Goal: Information Seeking & Learning: Learn about a topic

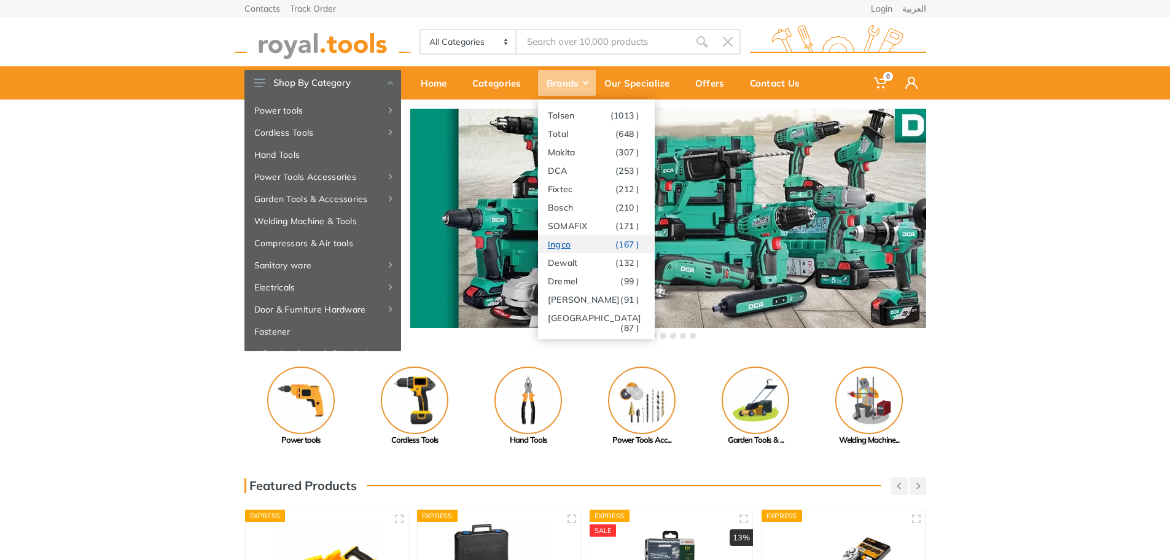
click at [569, 240] on link "Ingco (167 )" at bounding box center [596, 244] width 117 height 18
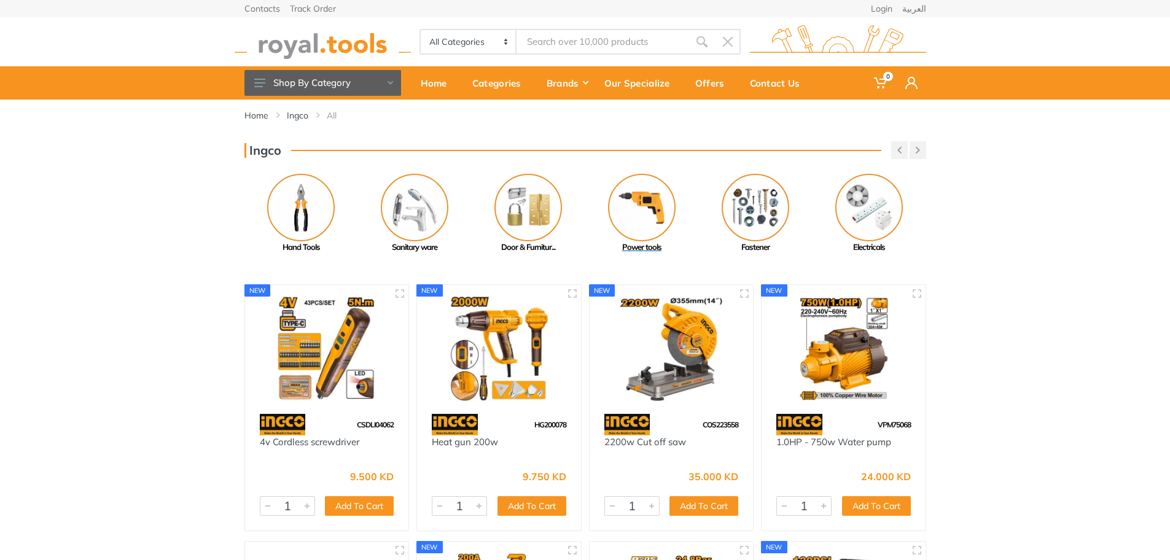
click at [640, 227] on img at bounding box center [642, 208] width 68 height 68
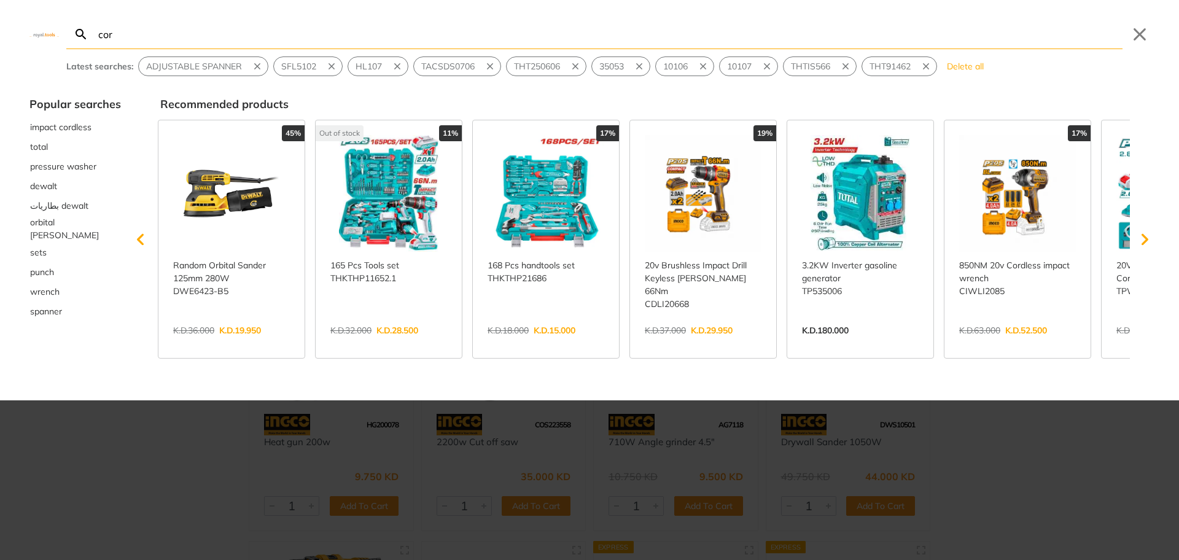
type input "cor"
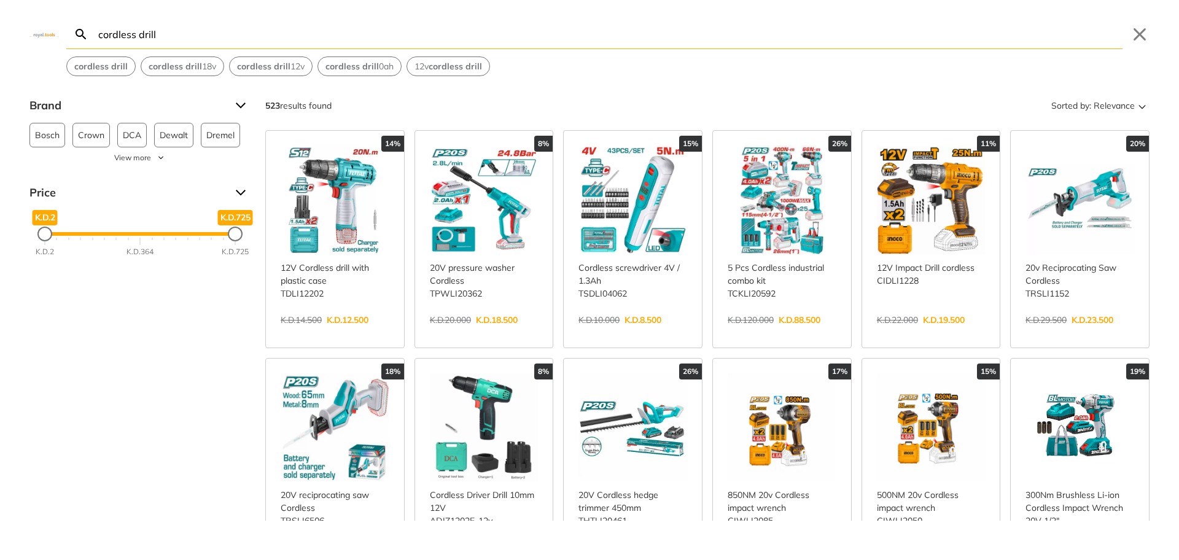
type input "cordless drill"
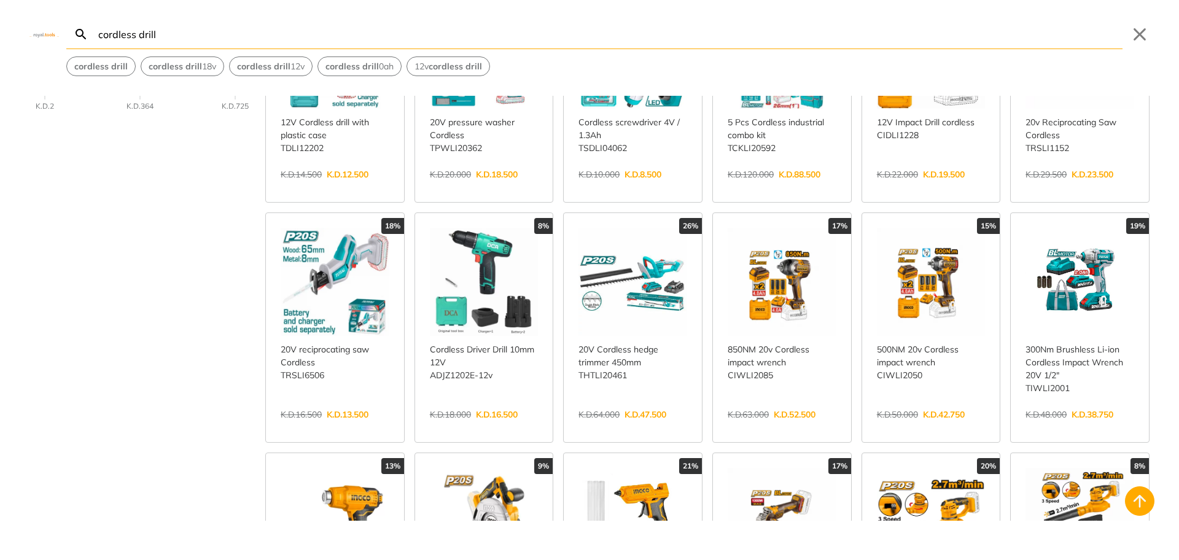
scroll to position [307, 0]
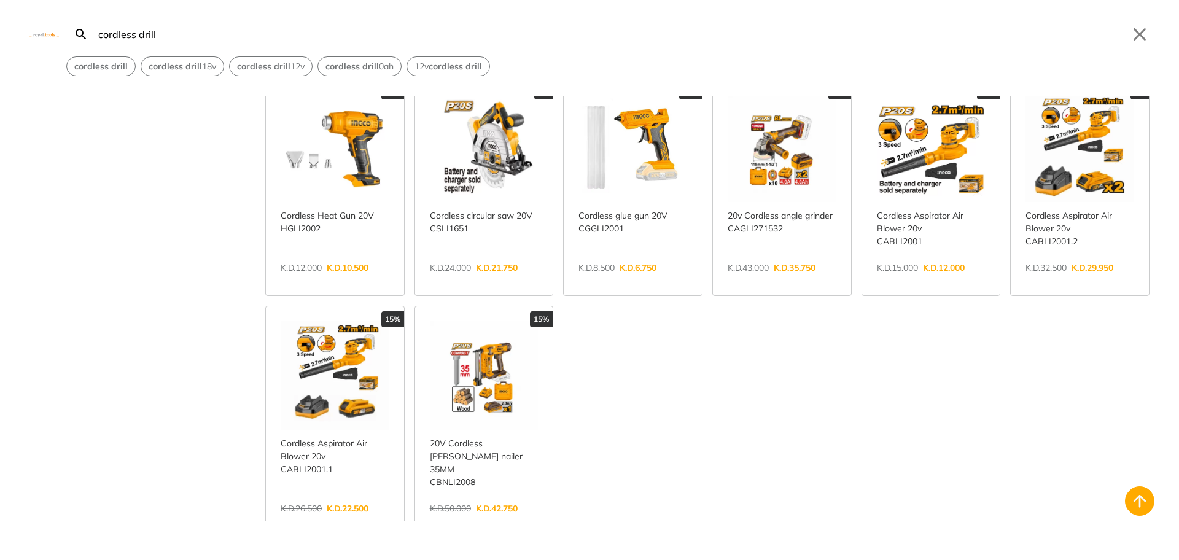
scroll to position [676, 0]
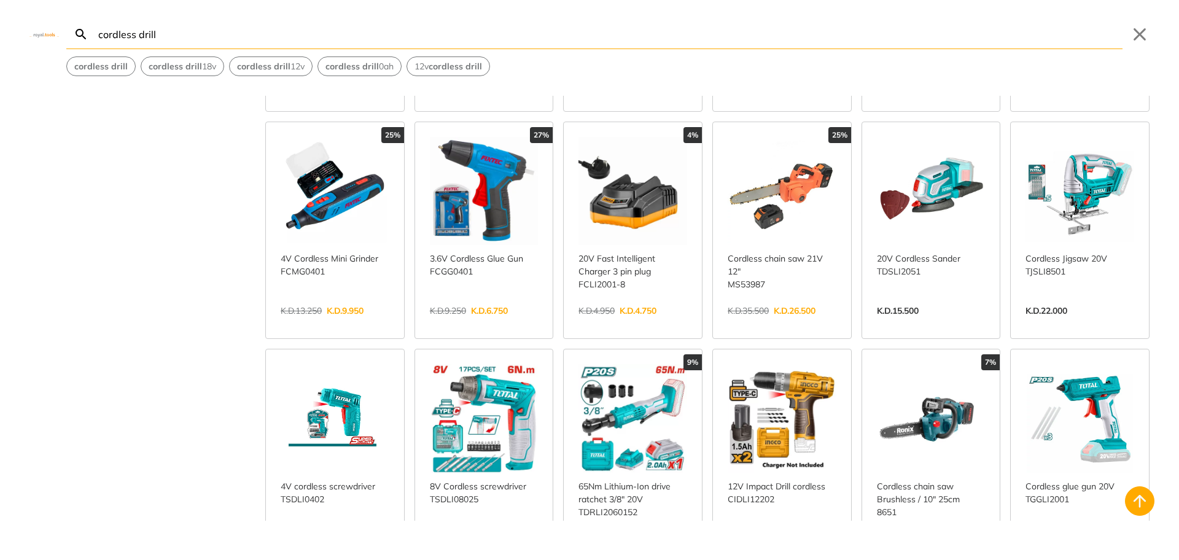
scroll to position [1658, 0]
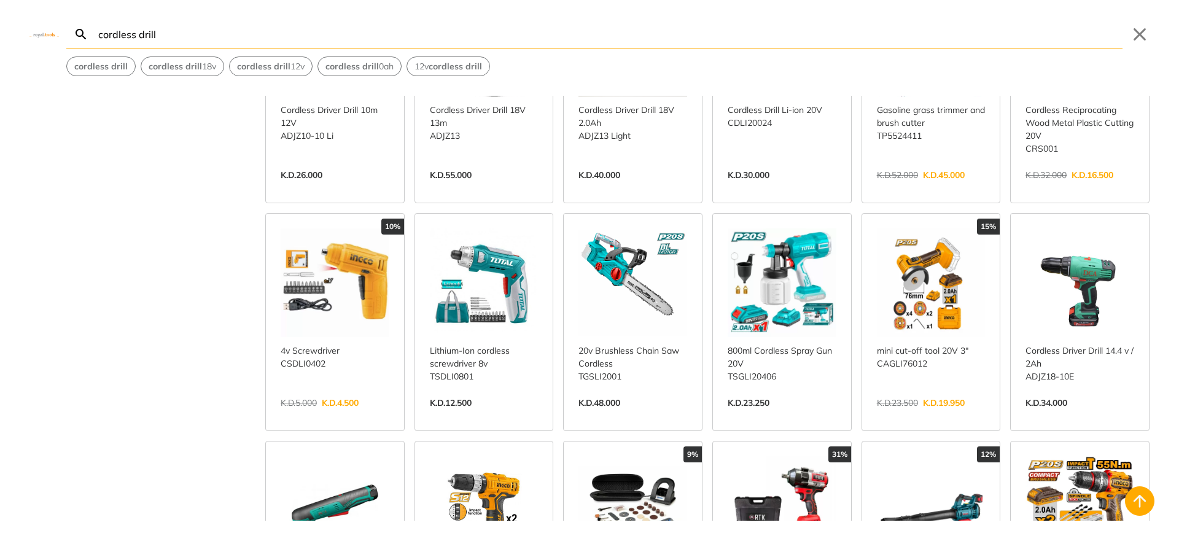
scroll to position [2702, 0]
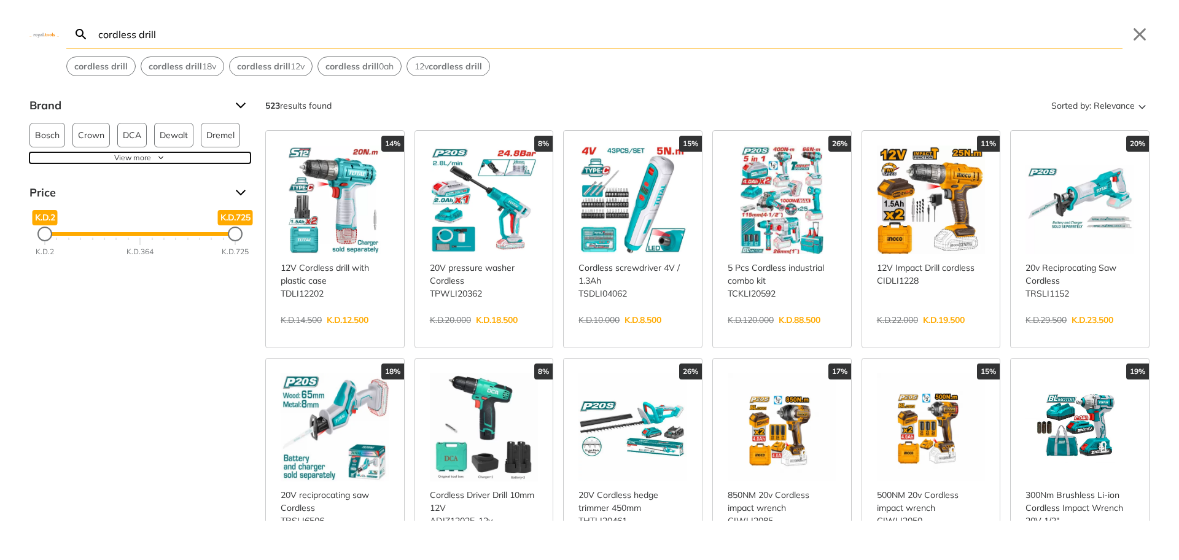
click at [157, 156] on button "View more" at bounding box center [139, 157] width 221 height 11
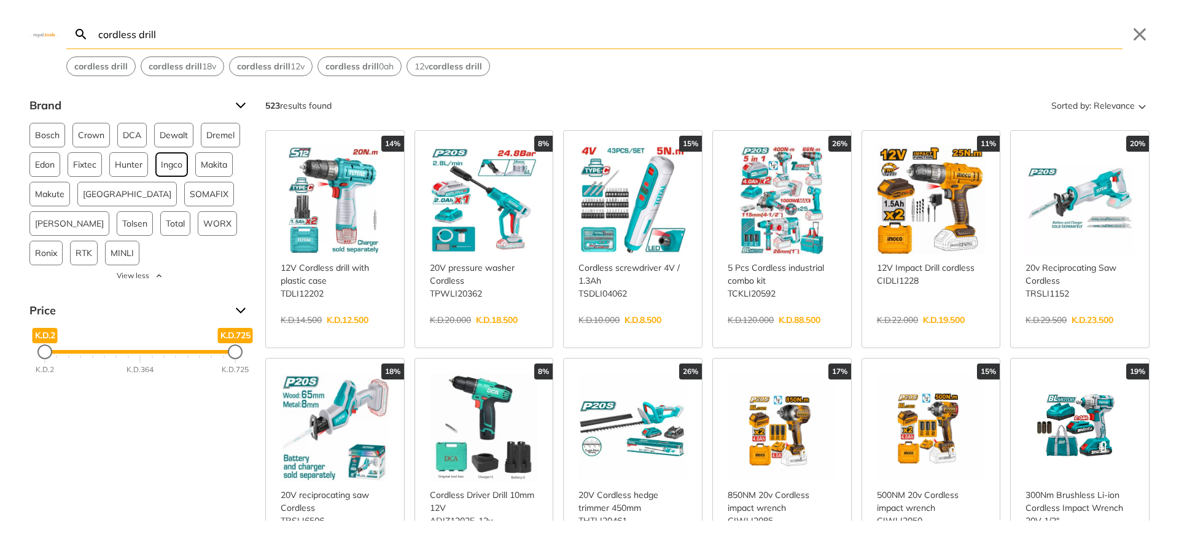
click at [173, 168] on span "Ingco" at bounding box center [171, 164] width 21 height 23
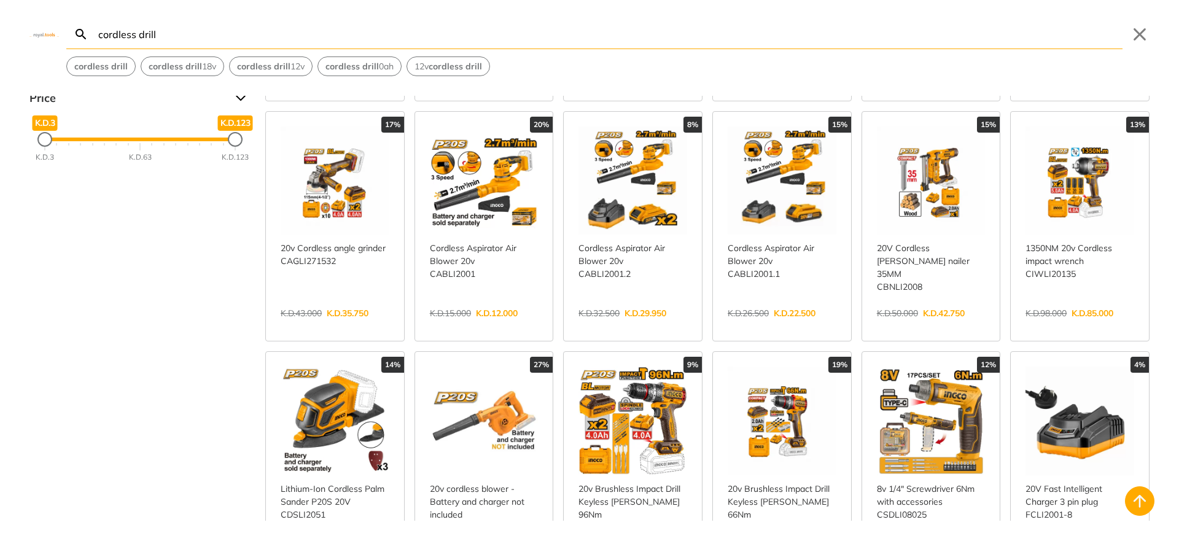
scroll to position [307, 0]
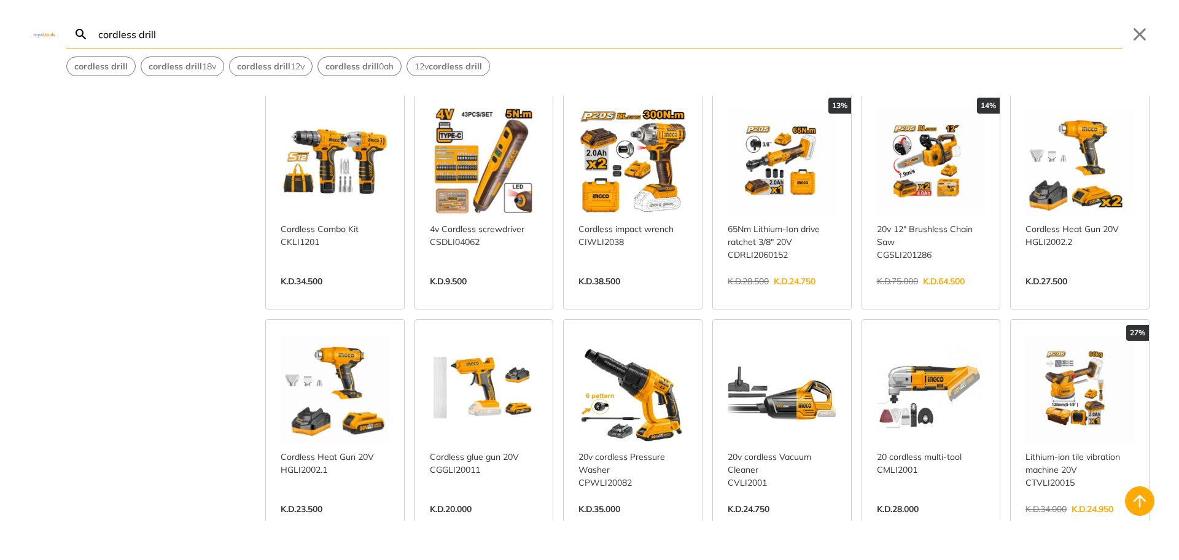
scroll to position [983, 0]
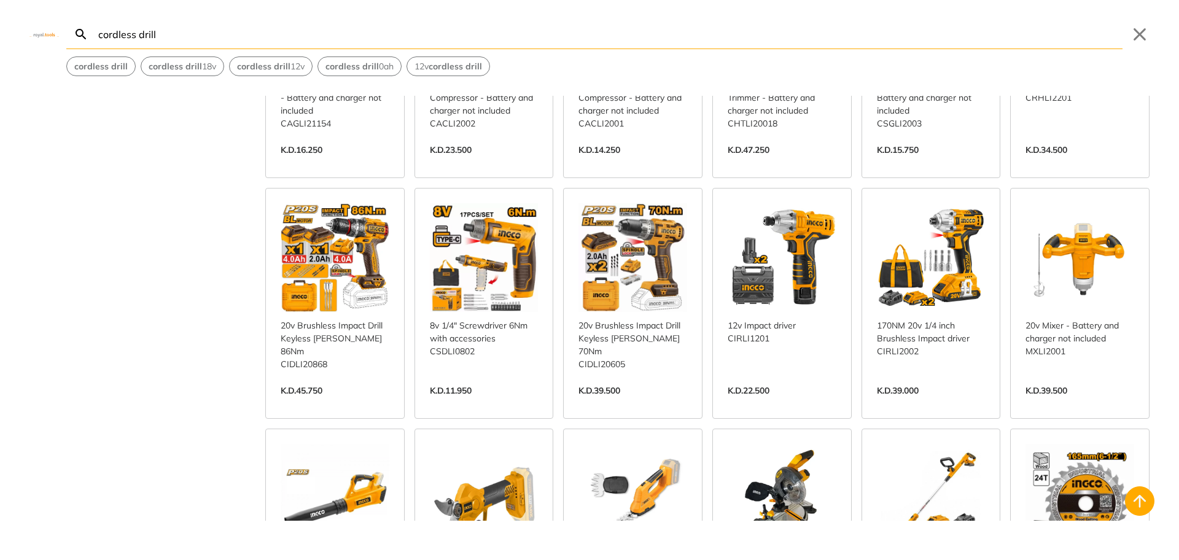
scroll to position [1965, 0]
